Goal: Register for event/course

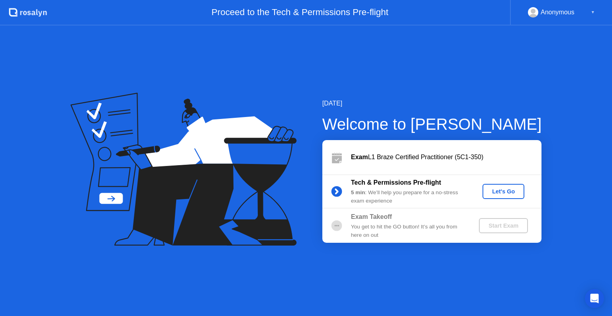
click at [494, 191] on div "Let's Go" at bounding box center [503, 191] width 35 height 6
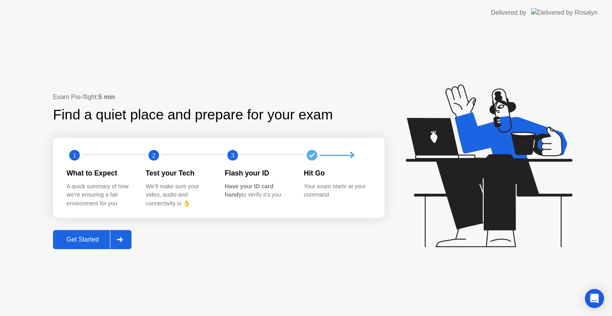
click at [74, 237] on div "Get Started" at bounding box center [82, 239] width 55 height 7
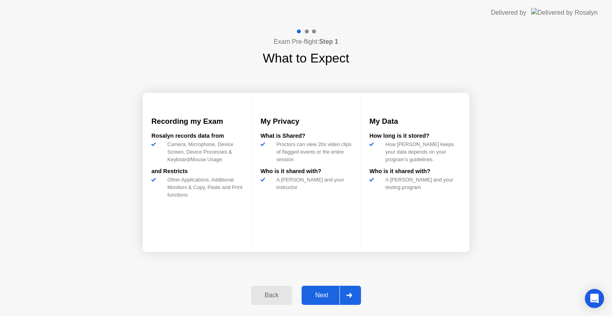
click at [320, 292] on div "Next" at bounding box center [321, 295] width 35 height 7
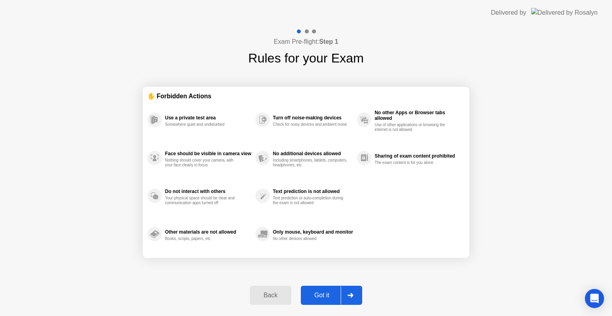
click at [320, 292] on div "Got it" at bounding box center [321, 295] width 37 height 7
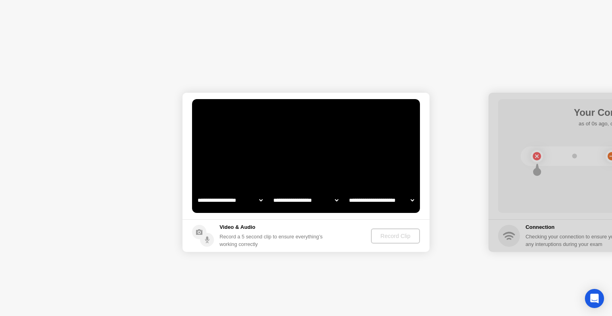
select select "**********"
select select "*******"
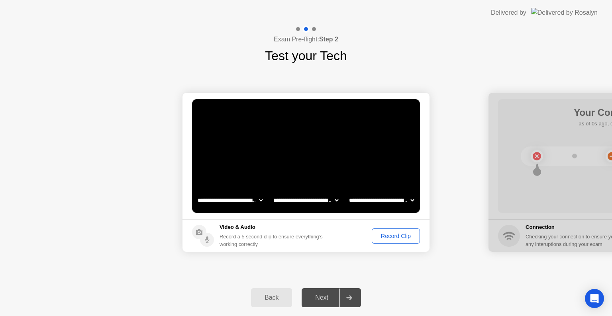
click at [389, 234] on div "Record Clip" at bounding box center [395, 236] width 43 height 6
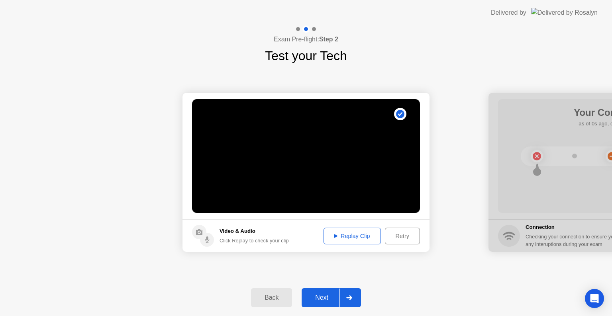
click at [364, 236] on div "Replay Clip" at bounding box center [352, 236] width 52 height 6
click at [323, 295] on div "Next" at bounding box center [321, 297] width 35 height 7
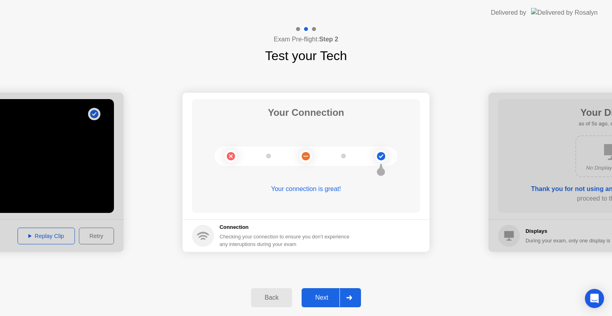
click at [315, 303] on button "Next" at bounding box center [331, 297] width 59 height 19
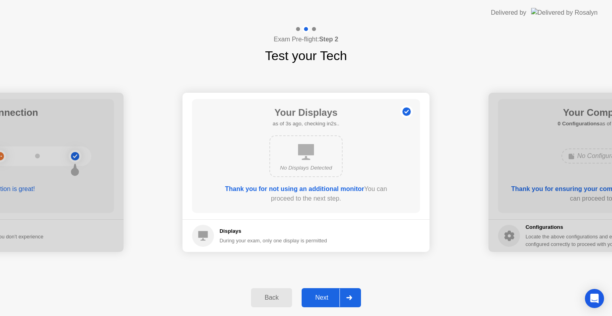
click at [321, 299] on div "Next" at bounding box center [321, 297] width 35 height 7
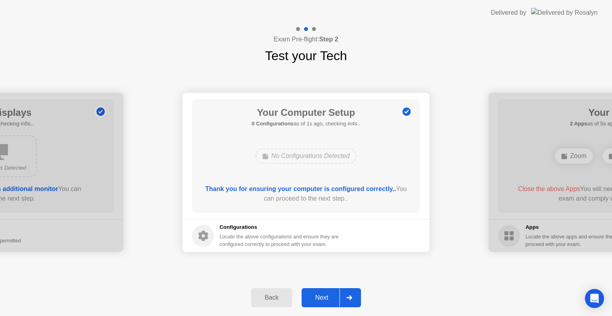
click at [322, 299] on div "Next" at bounding box center [321, 297] width 35 height 7
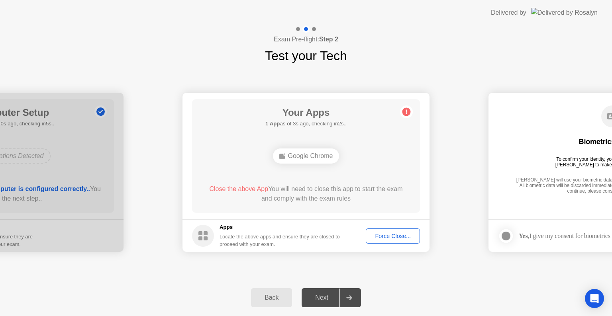
click at [235, 274] on div "**********" at bounding box center [306, 172] width 612 height 214
click at [382, 237] on div "Force Close..." at bounding box center [392, 236] width 49 height 6
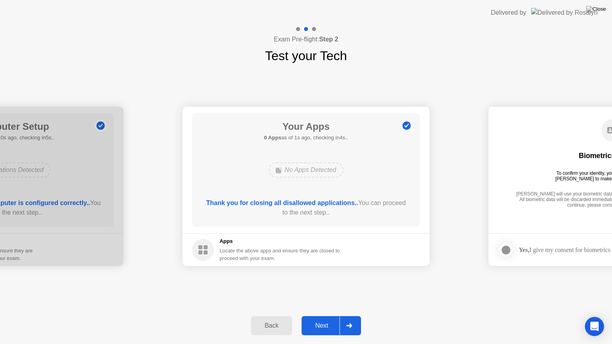
click at [309, 316] on div "Next" at bounding box center [321, 325] width 35 height 7
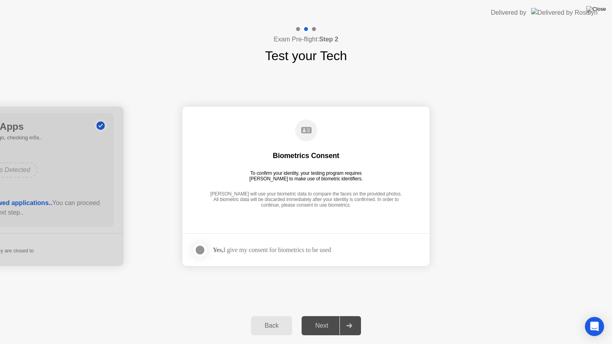
click at [200, 252] on div at bounding box center [200, 250] width 10 height 10
click at [323, 316] on div "Next" at bounding box center [321, 325] width 35 height 7
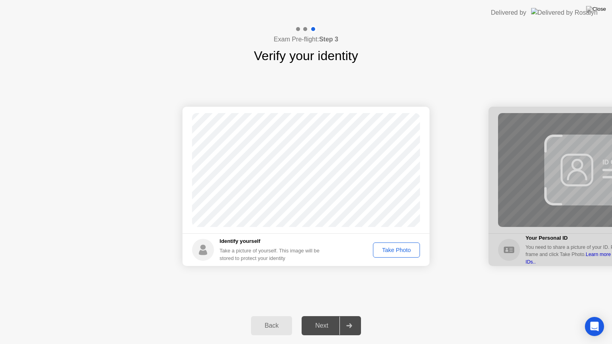
click at [390, 252] on div "Take Photo" at bounding box center [396, 250] width 41 height 6
click at [392, 248] on div "Retake" at bounding box center [401, 250] width 31 height 6
click at [392, 248] on div "Take Photo" at bounding box center [396, 250] width 41 height 6
click at [310, 316] on div "Next" at bounding box center [321, 325] width 35 height 7
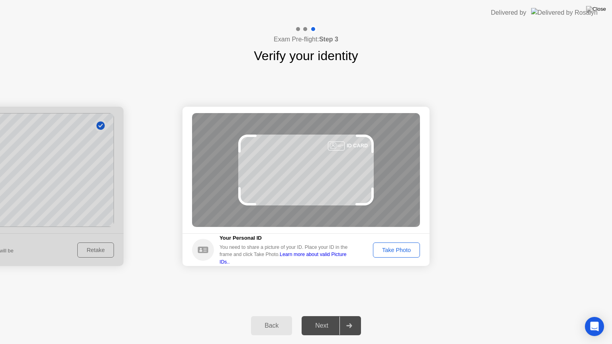
click at [392, 253] on div "Take Photo" at bounding box center [396, 250] width 41 height 6
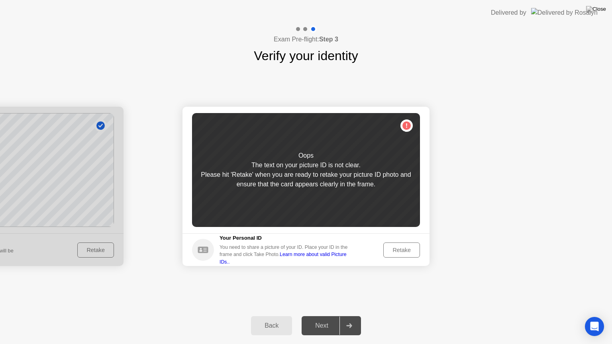
click at [396, 249] on div "Retake" at bounding box center [401, 250] width 31 height 6
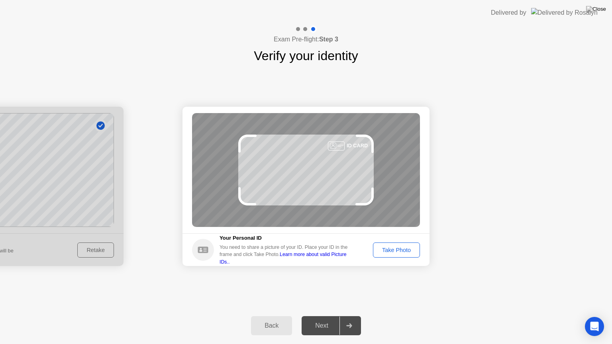
click at [407, 249] on div "Take Photo" at bounding box center [396, 250] width 41 height 6
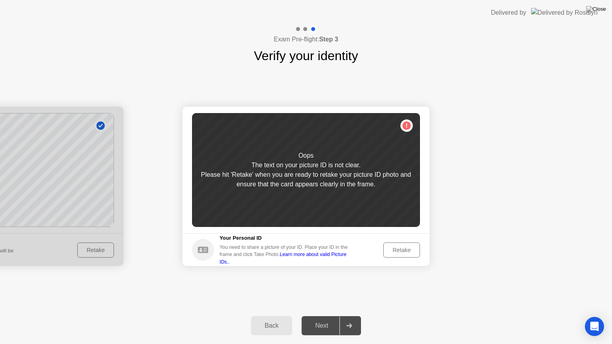
click at [401, 249] on div "Retake" at bounding box center [401, 250] width 31 height 6
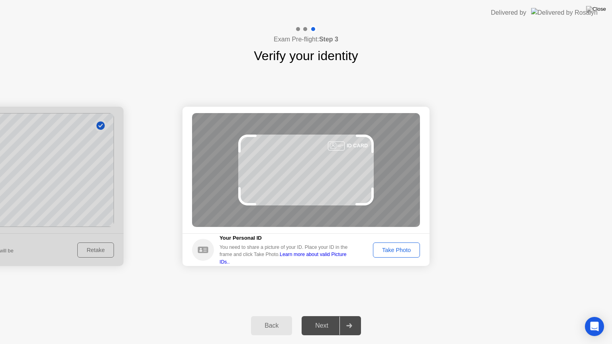
click at [408, 253] on div "Take Photo" at bounding box center [396, 250] width 41 height 6
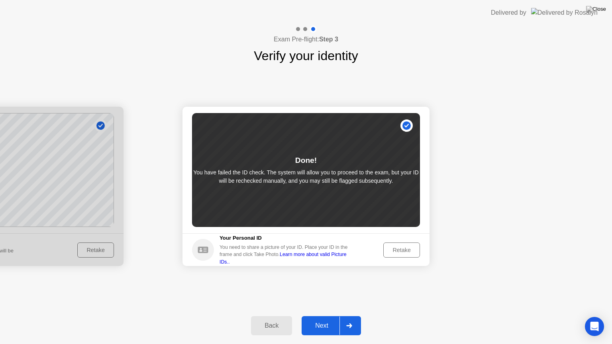
click at [328, 316] on div "Next" at bounding box center [321, 325] width 35 height 7
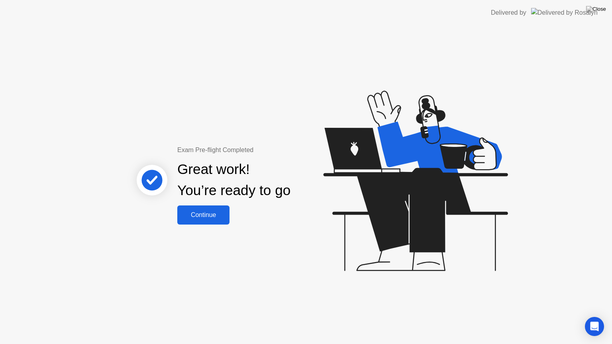
click at [185, 213] on div "Continue" at bounding box center [203, 214] width 47 height 7
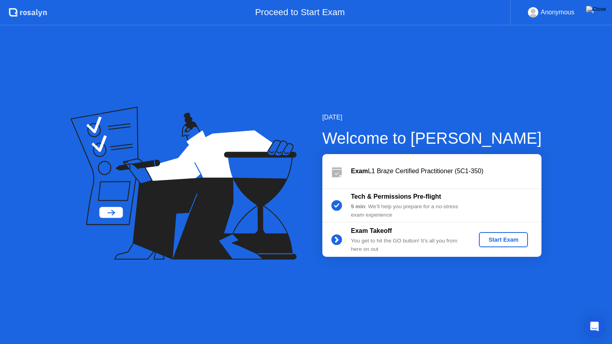
click at [497, 241] on div "Start Exam" at bounding box center [503, 240] width 43 height 6
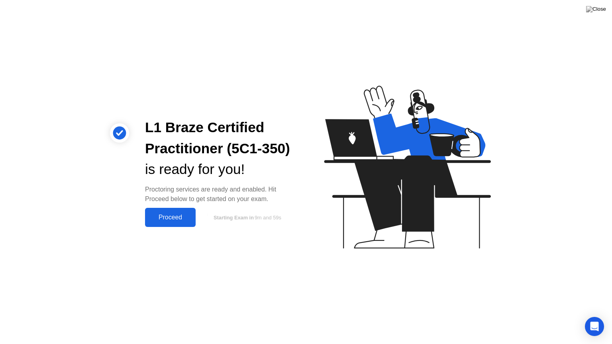
click at [179, 219] on div "Proceed" at bounding box center [170, 217] width 46 height 7
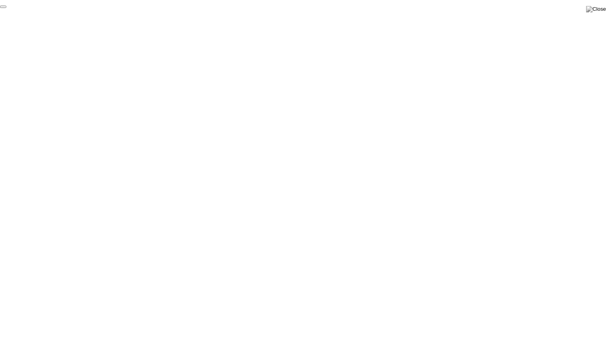
click div "End Proctoring Session"
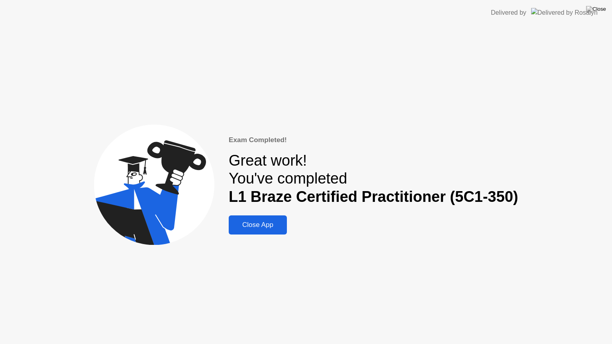
click at [253, 229] on div "Close App" at bounding box center [257, 225] width 53 height 8
